Goal: Transaction & Acquisition: Purchase product/service

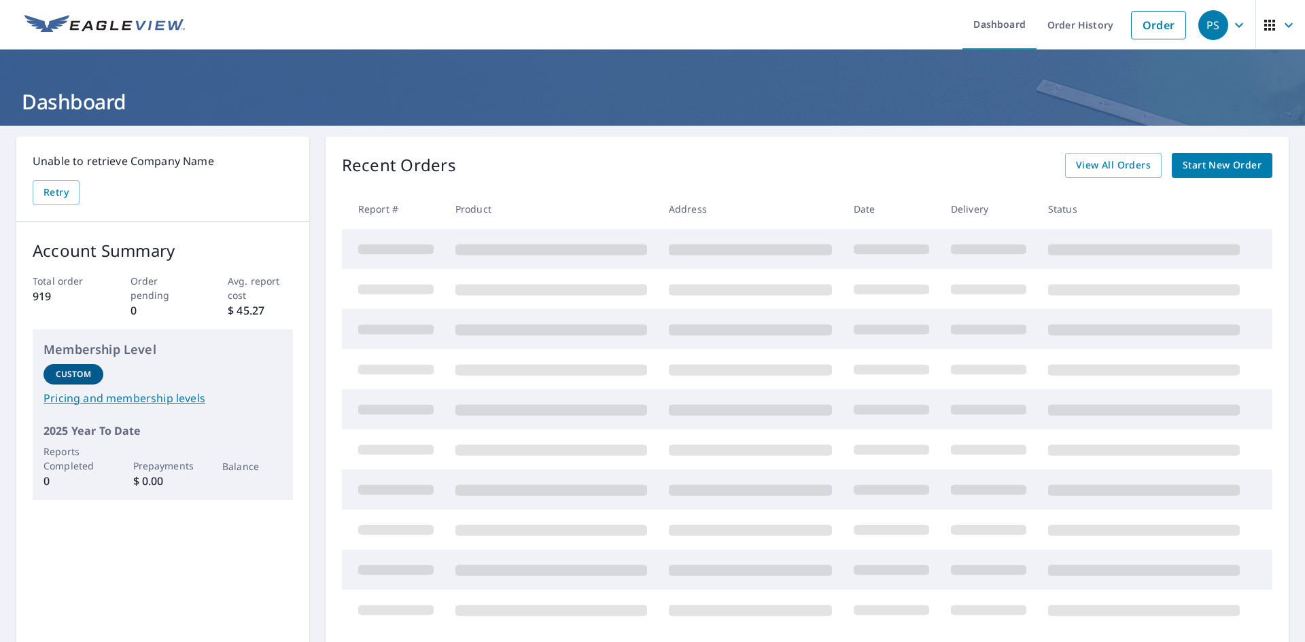
click at [1198, 167] on span "Start New Order" at bounding box center [1222, 165] width 79 height 17
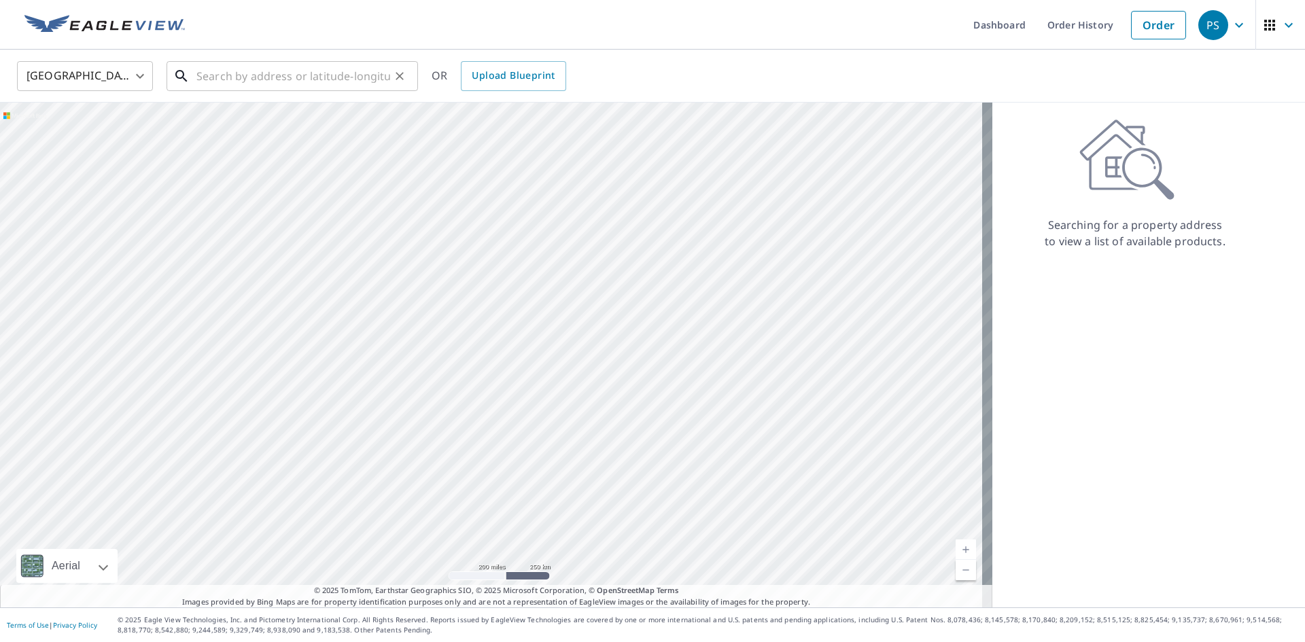
click at [210, 79] on input "text" at bounding box center [293, 76] width 194 height 38
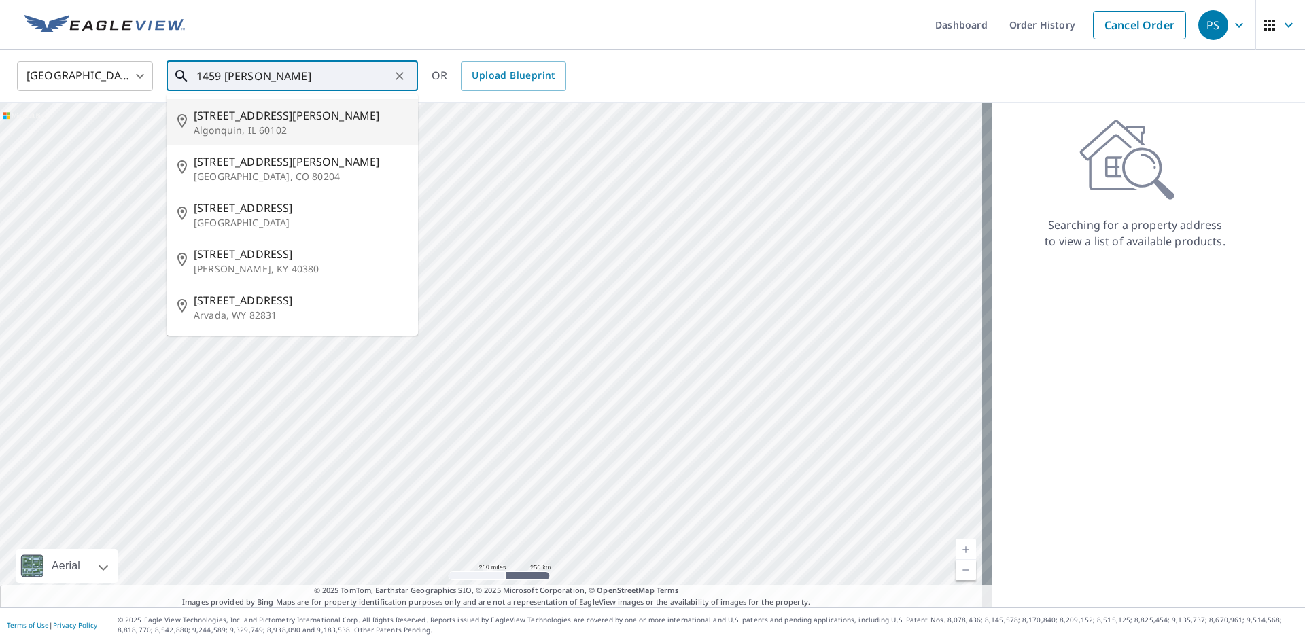
click at [238, 118] on span "[STREET_ADDRESS][PERSON_NAME]" at bounding box center [300, 115] width 213 height 16
type input "[STREET_ADDRESS][PERSON_NAME][PERSON_NAME]"
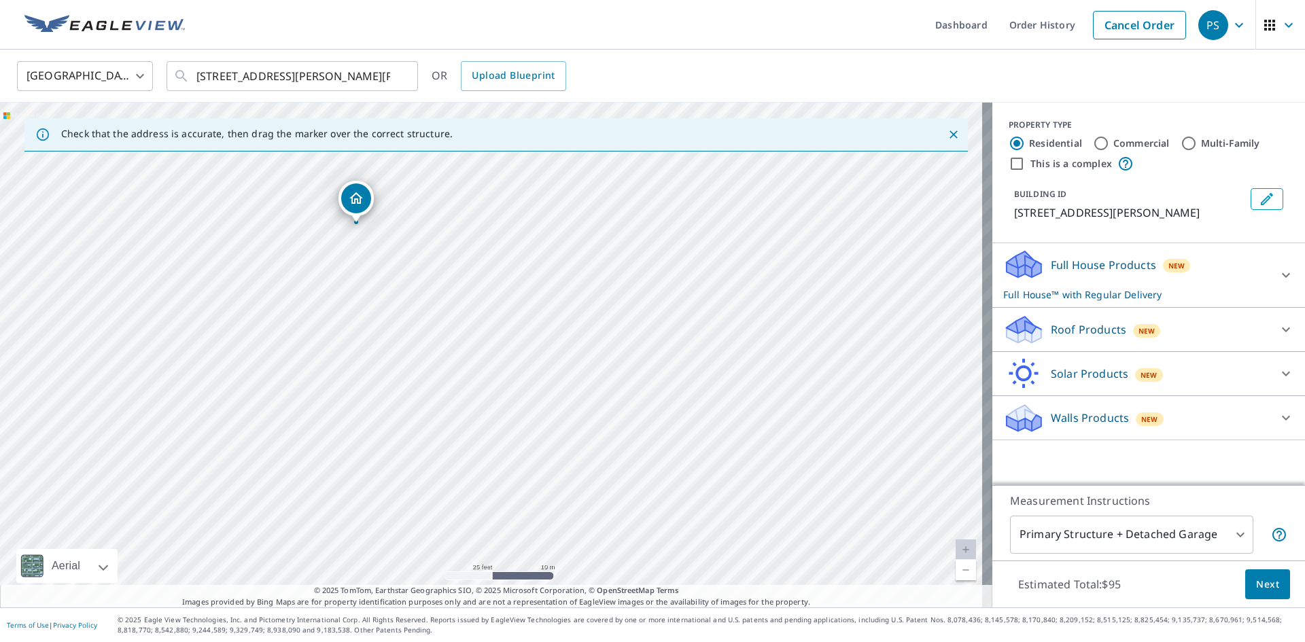
click at [1065, 334] on p "Roof Products" at bounding box center [1088, 330] width 75 height 16
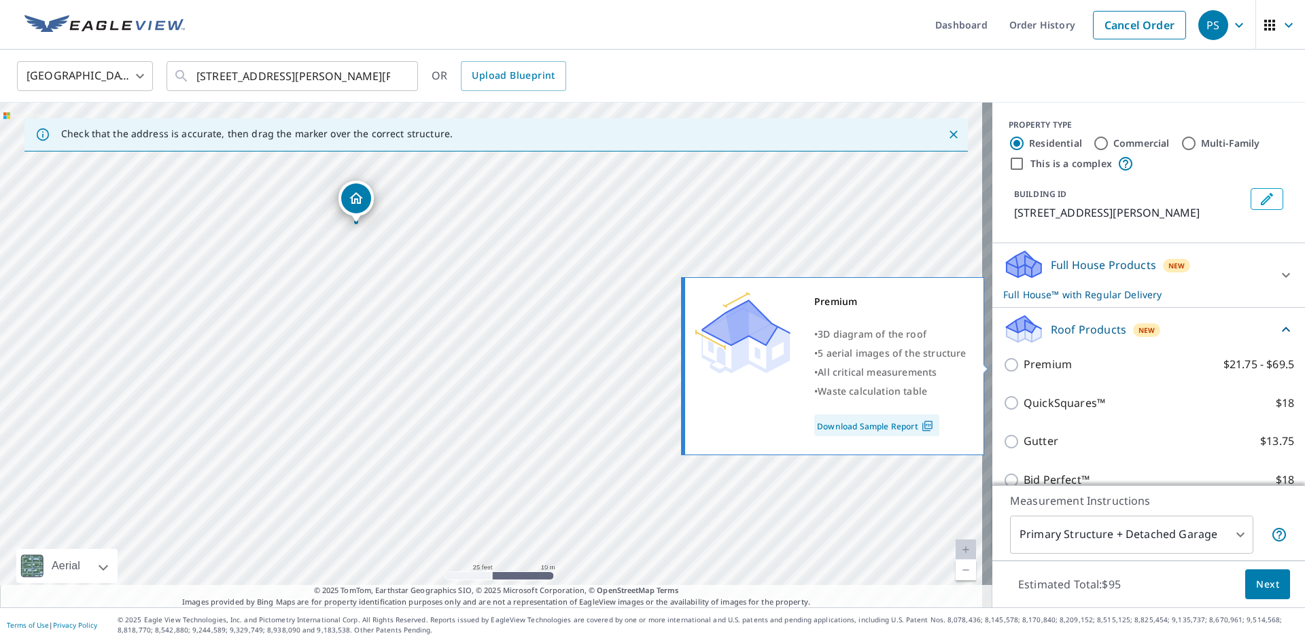
click at [1028, 364] on p "Premium" at bounding box center [1048, 364] width 48 height 17
click at [1024, 364] on input "Premium $21.75 - $69.5" at bounding box center [1014, 365] width 20 height 16
checkbox input "true"
checkbox input "false"
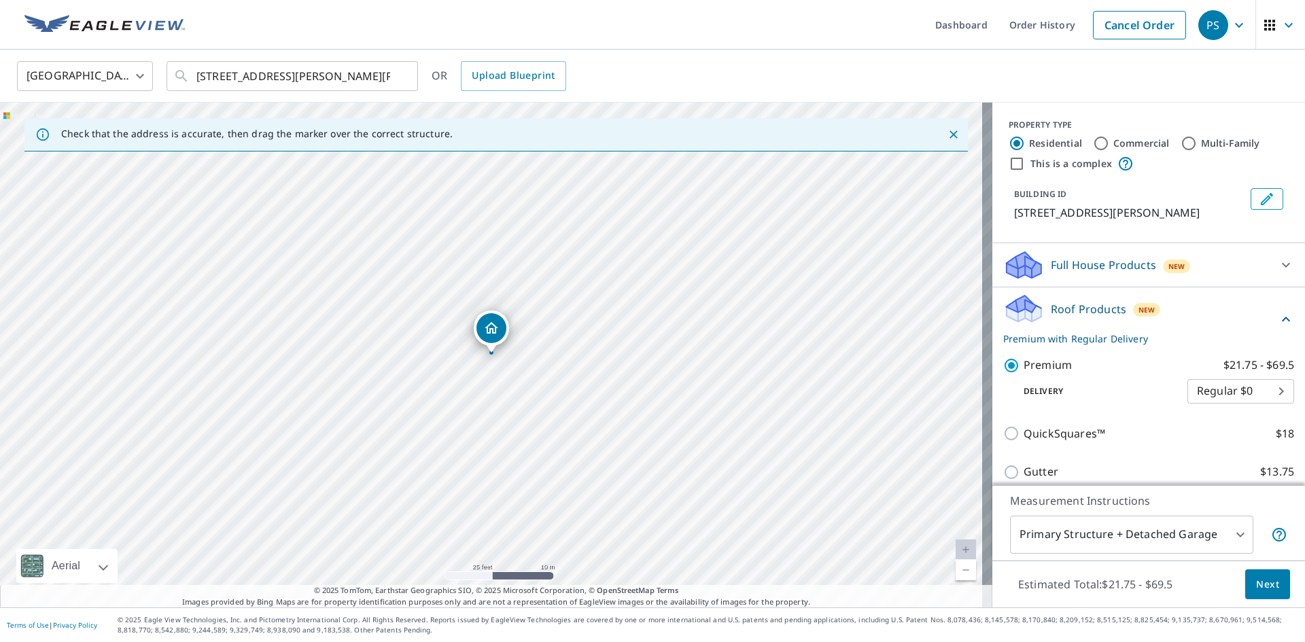
click at [1261, 583] on span "Next" at bounding box center [1267, 585] width 23 height 17
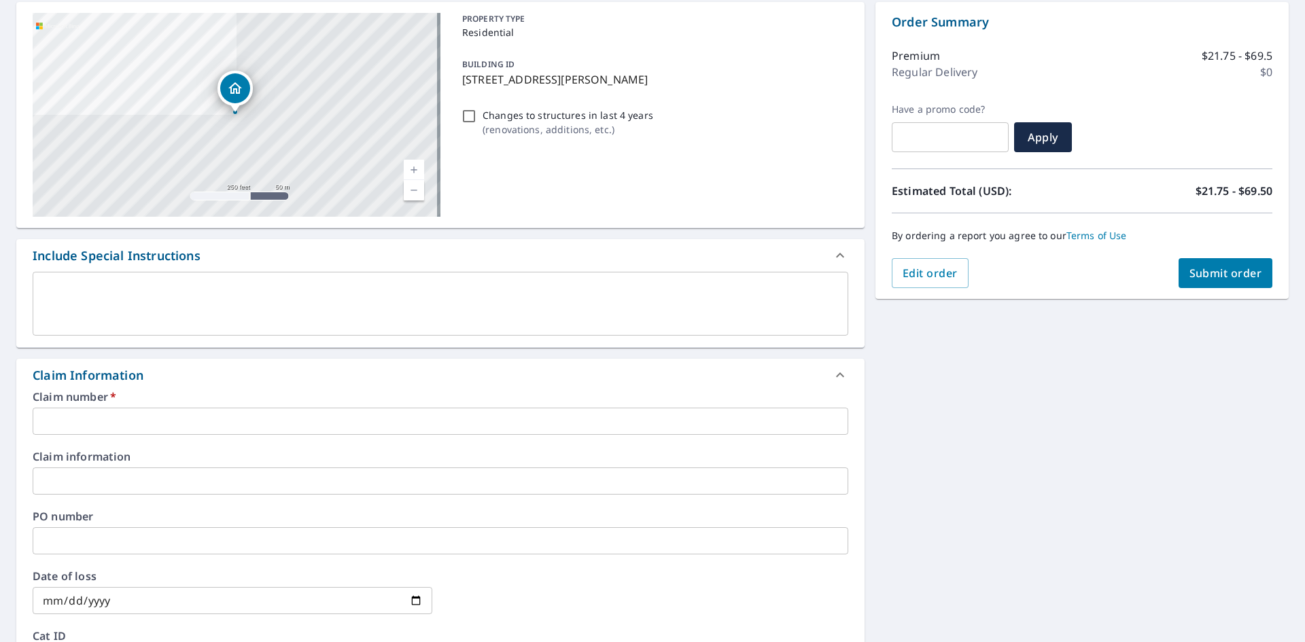
scroll to position [136, 0]
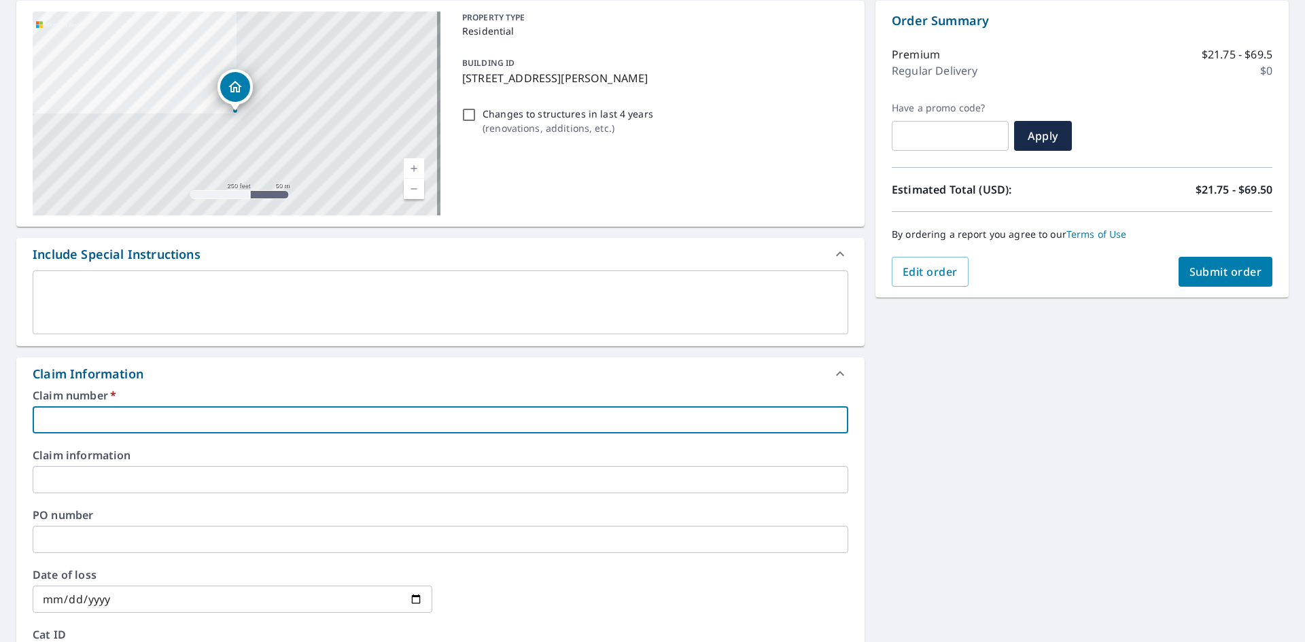
paste input "7939871"
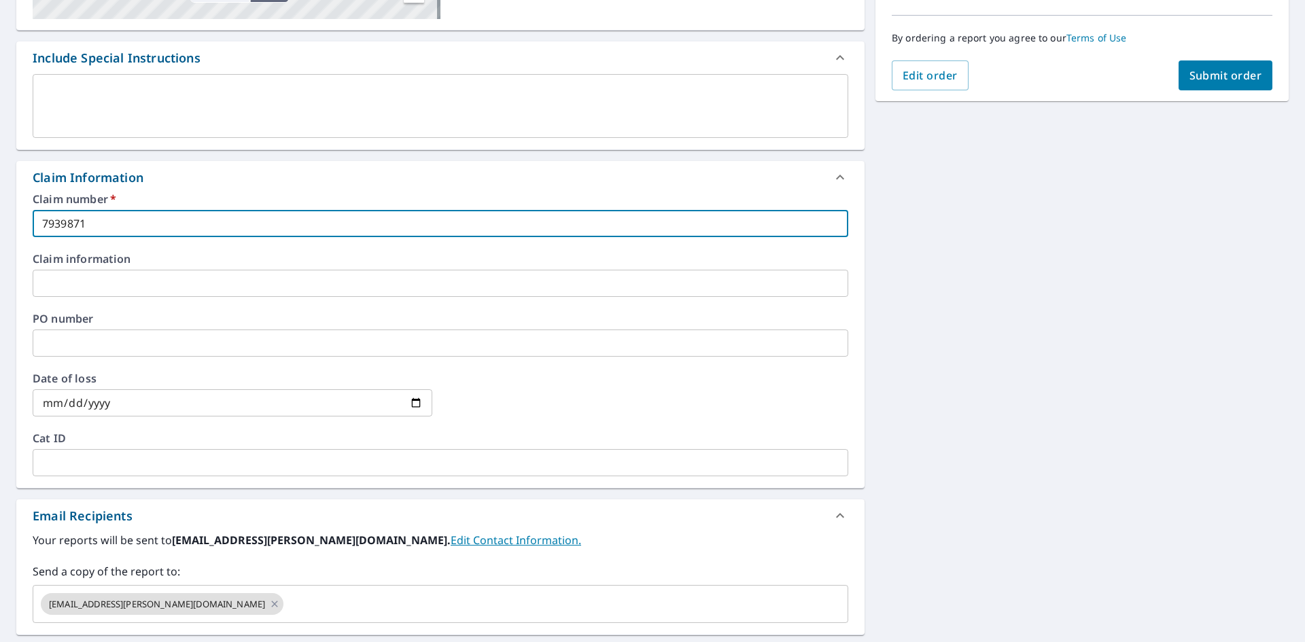
scroll to position [340, 0]
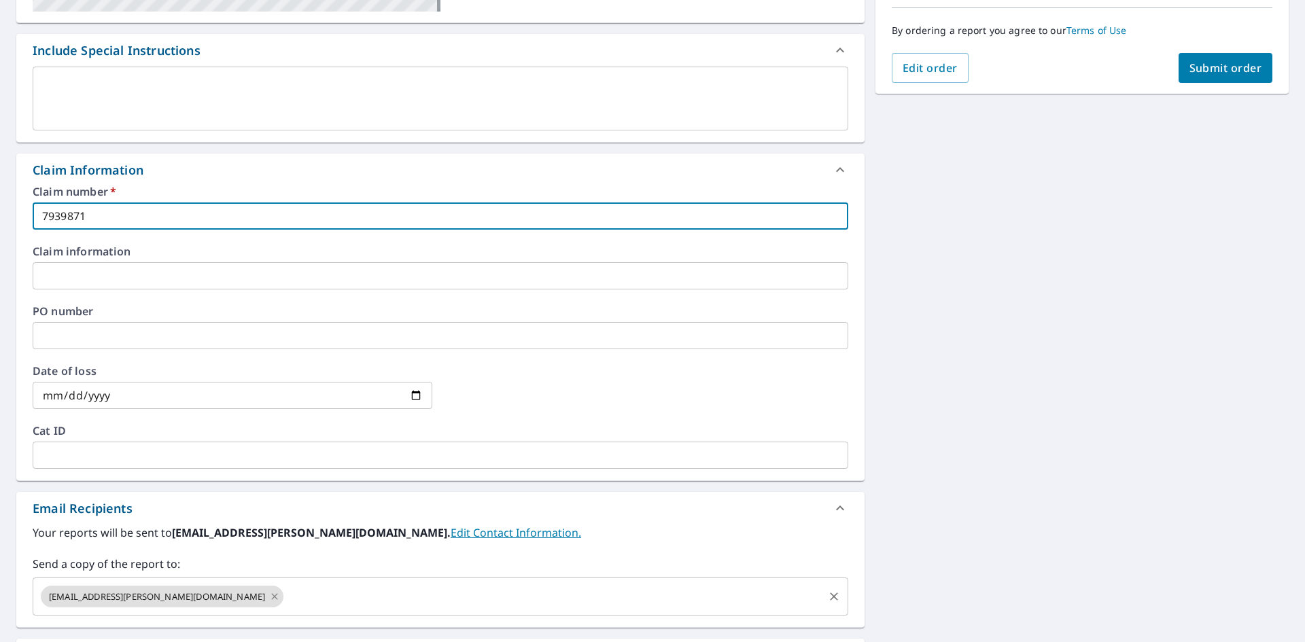
click at [271, 598] on icon at bounding box center [274, 597] width 6 height 6
type input "7939871"
click at [138, 280] on input "text" at bounding box center [441, 275] width 816 height 27
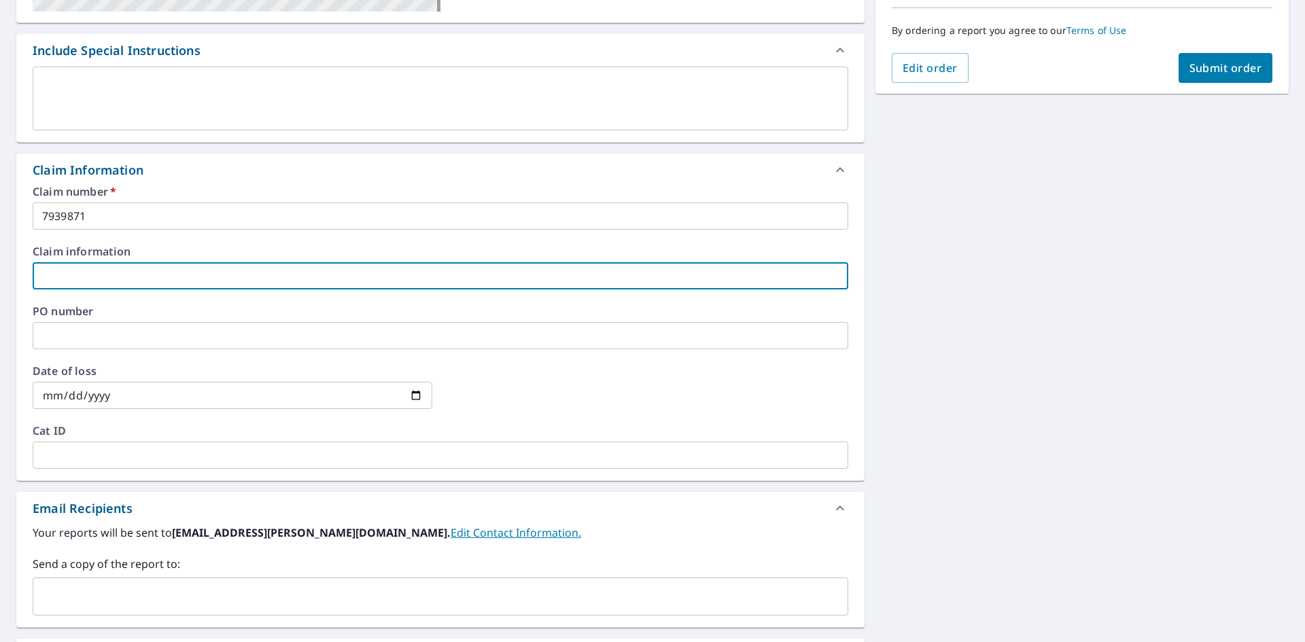
type input "EK VIEW"
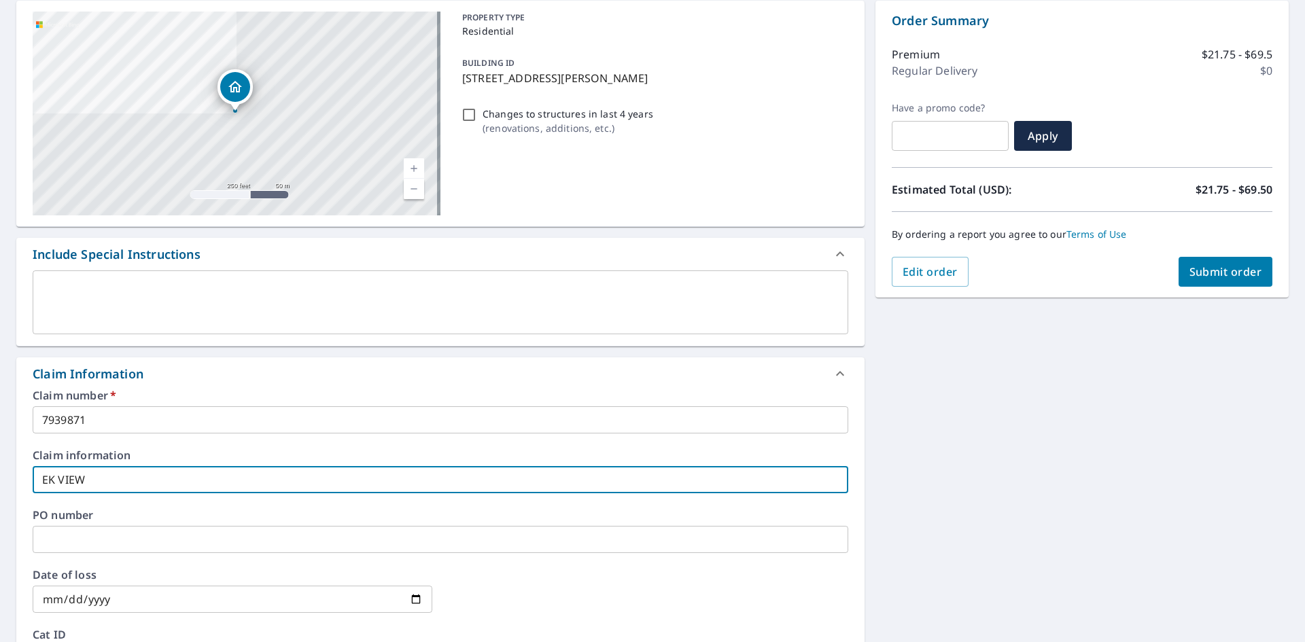
scroll to position [0, 0]
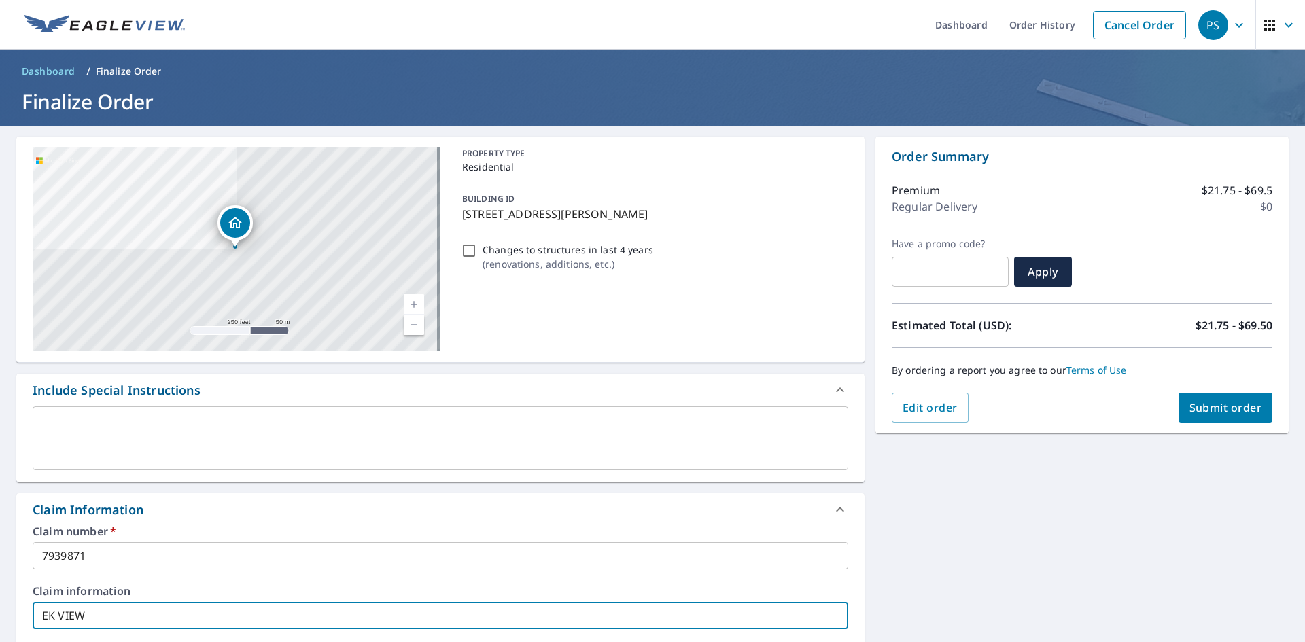
click at [1215, 412] on span "Submit order" at bounding box center [1226, 407] width 73 height 15
